Goal: Find specific page/section: Find specific page/section

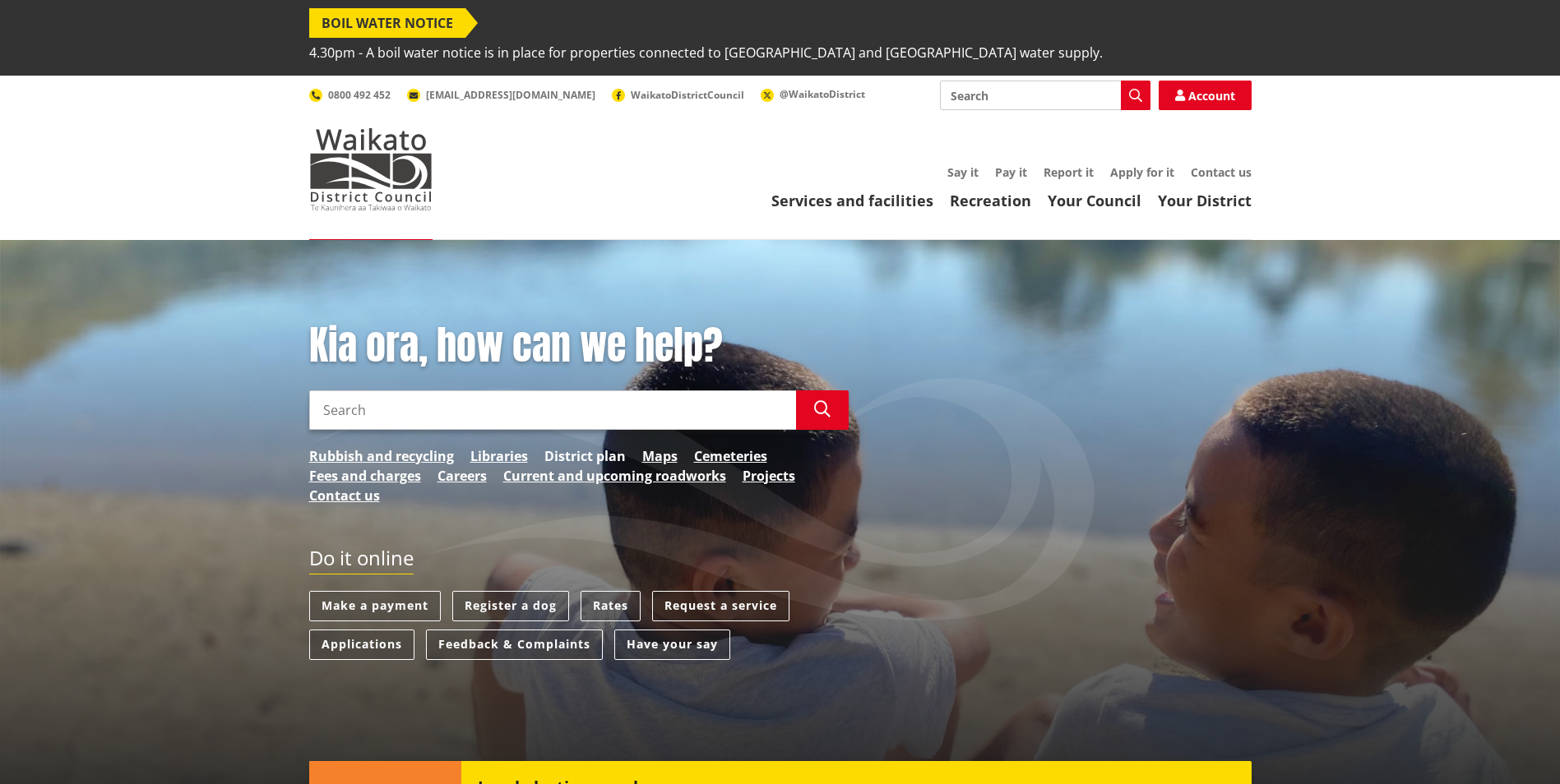
click at [573, 446] on link "District plan" at bounding box center [585, 455] width 81 height 19
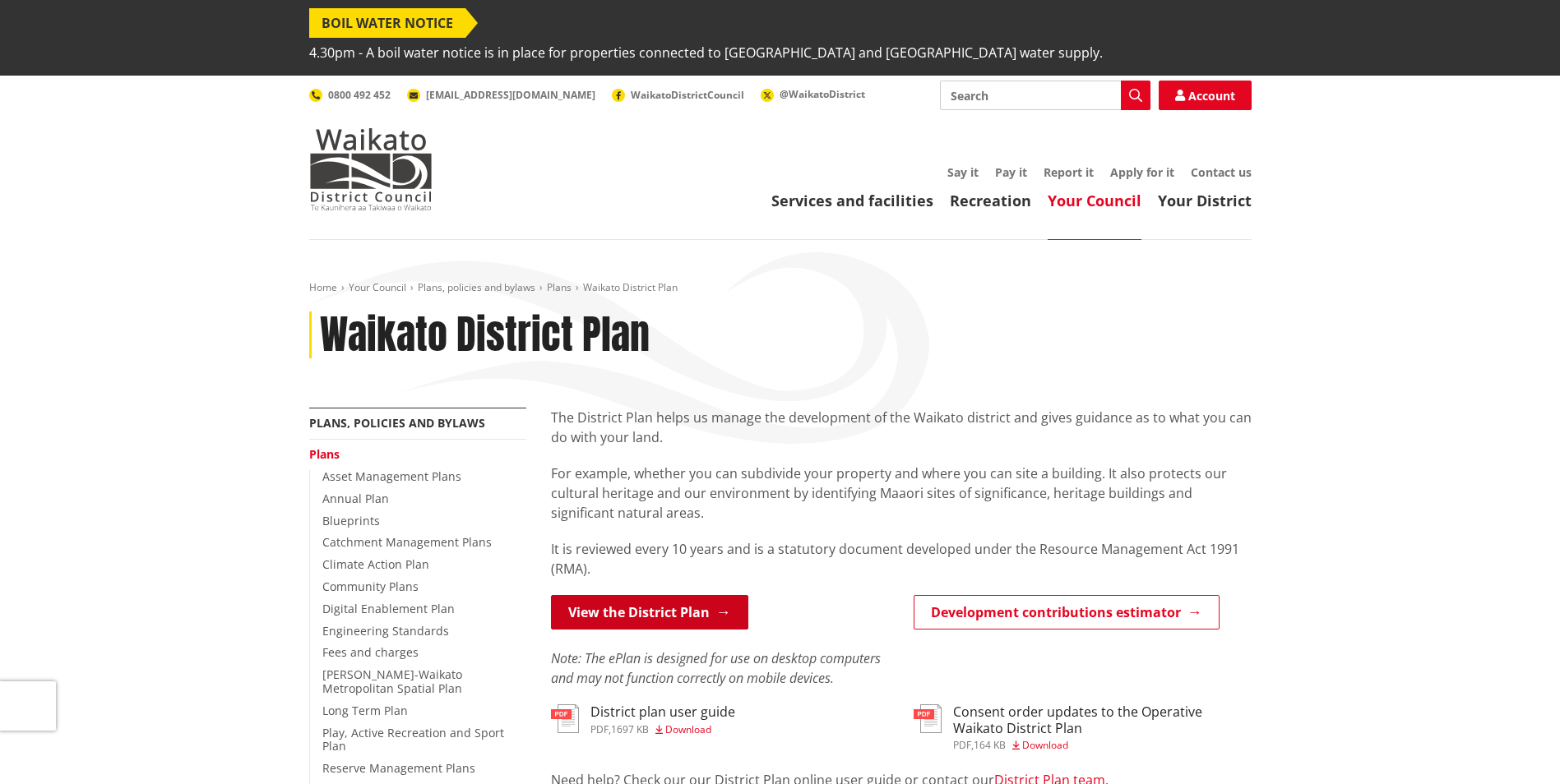
click at [673, 595] on link "View the District Plan" at bounding box center [650, 612] width 198 height 35
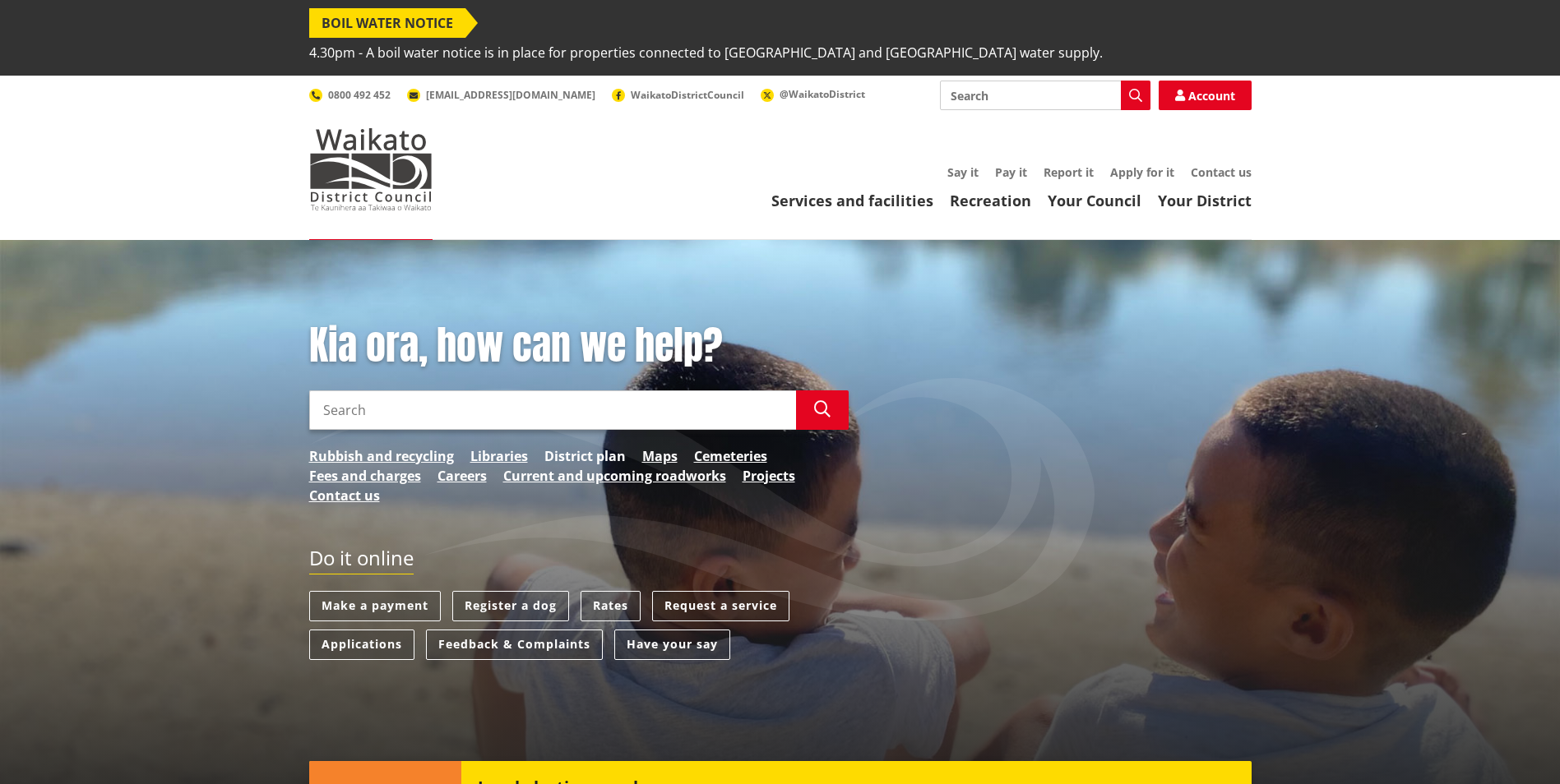
click at [581, 446] on link "District plan" at bounding box center [585, 455] width 81 height 19
